Goal: Register for event/course

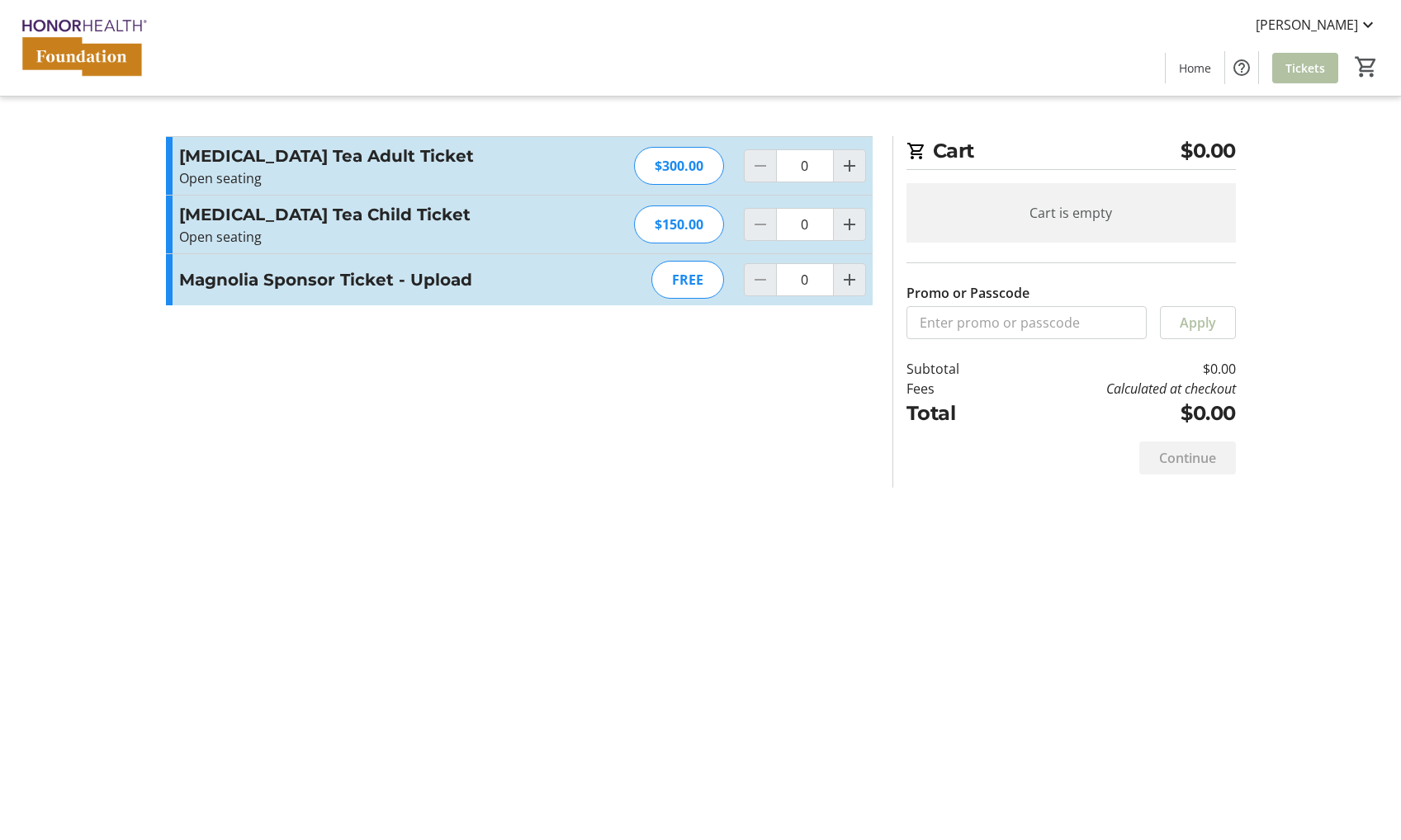
click at [412, 274] on h3 "Magnolia Sponsor Ticket - Upload" at bounding box center [359, 279] width 361 height 24
click at [290, 226] on h3 "[MEDICAL_DATA] Tea Child Ticket" at bounding box center [359, 214] width 361 height 24
click at [303, 164] on h3 "[MEDICAL_DATA] Tea Adult Ticket" at bounding box center [359, 155] width 361 height 24
click at [314, 235] on p "Open seating" at bounding box center [359, 236] width 361 height 19
click at [309, 281] on h3 "Magnolia Sponsor Ticket - Upload" at bounding box center [359, 279] width 361 height 24
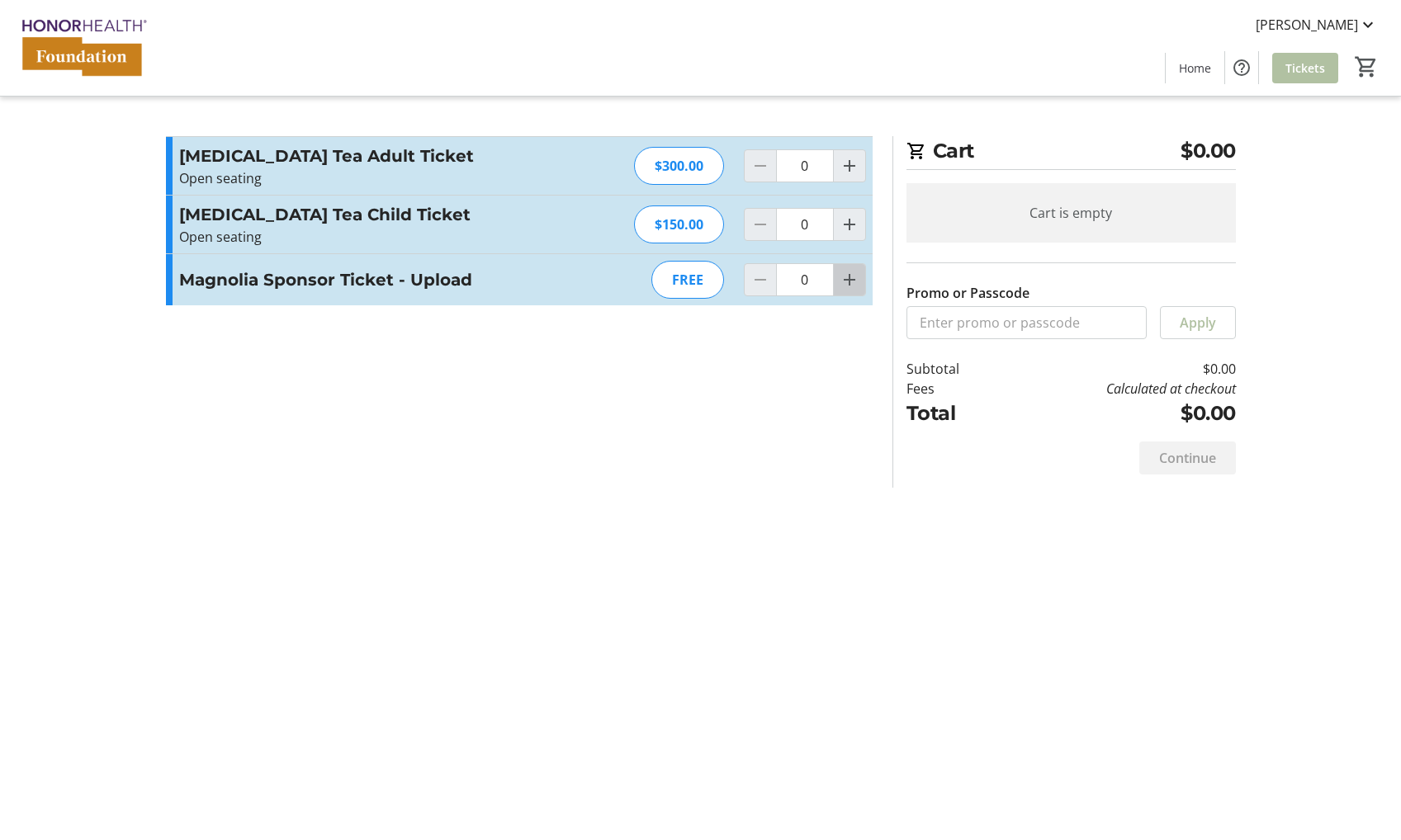
click at [843, 276] on mat-icon "Increment by one" at bounding box center [849, 279] width 19 height 19
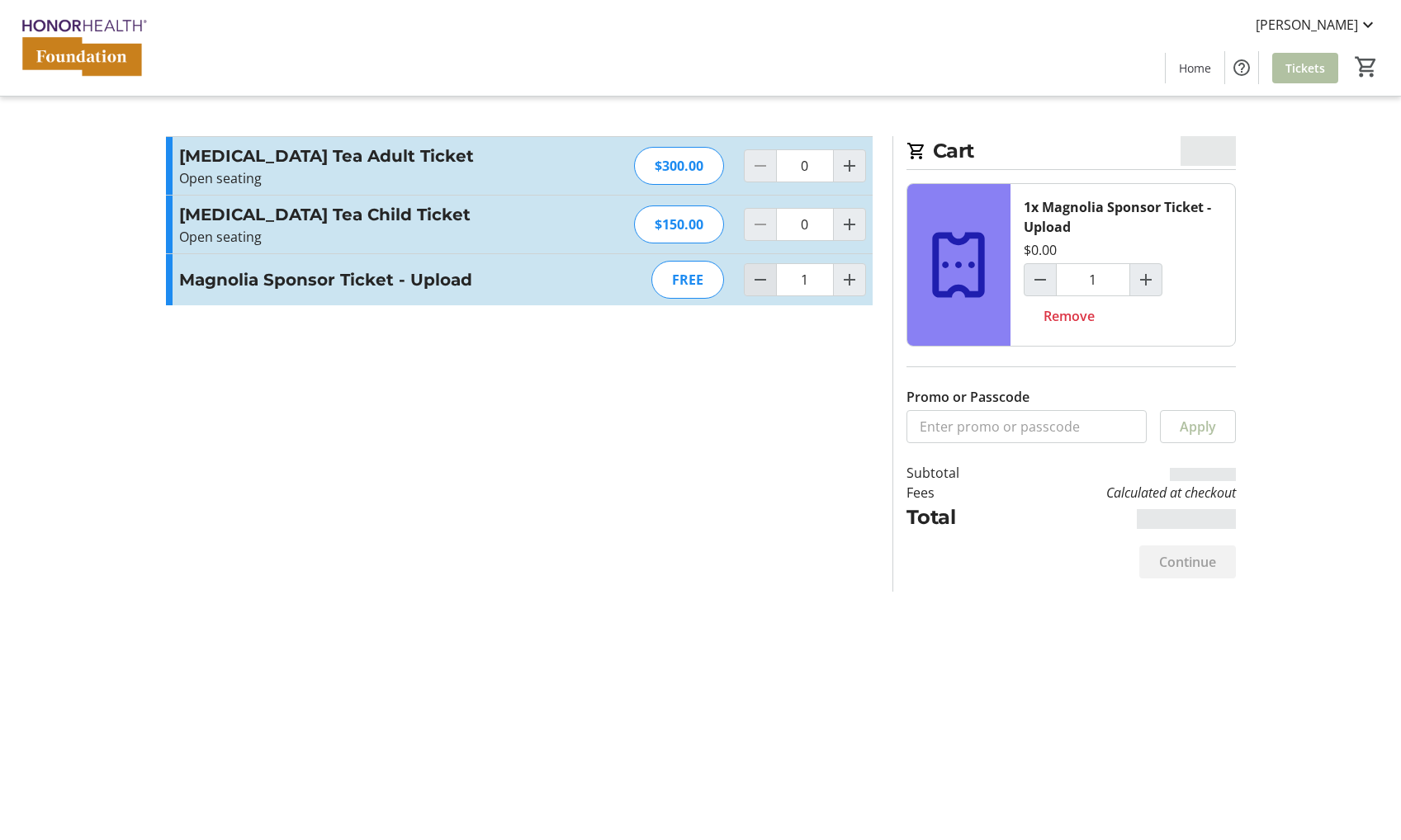
click at [755, 279] on mat-icon "Decrement by one" at bounding box center [759, 279] width 19 height 19
type input "0"
